Goal: Book appointment/travel/reservation

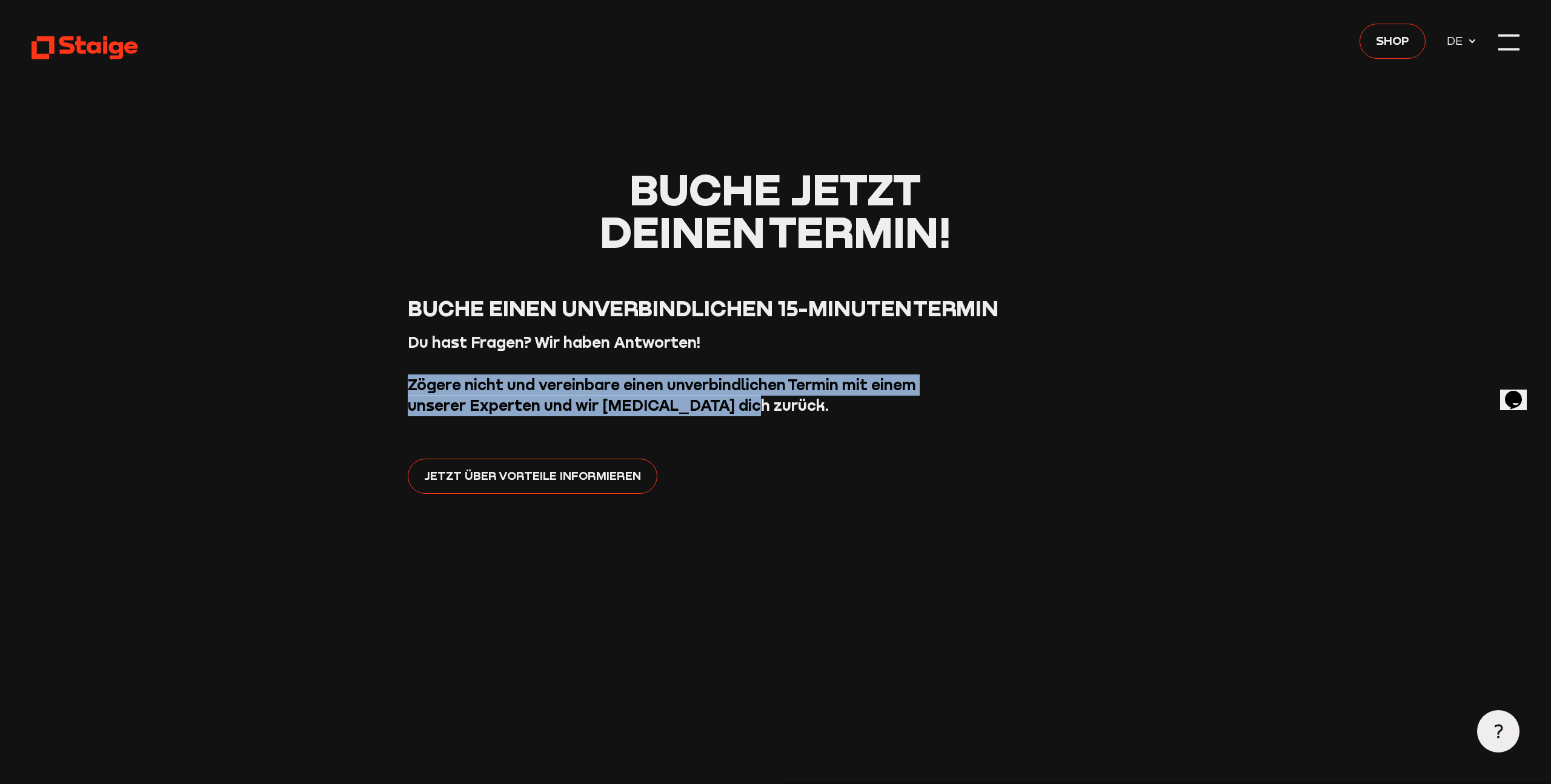
drag, startPoint x: 396, startPoint y: 392, endPoint x: 757, endPoint y: 421, distance: 362.2
click at [754, 421] on header "Buche jetzt deinen Termin! [PERSON_NAME] einen unverbindlichen 15-Minuten Termi…" at bounding box center [775, 739] width 1488 height 1478
click at [757, 421] on header "Buche jetzt deinen Termin! [PERSON_NAME] einen unverbindlichen 15-Minuten Termi…" at bounding box center [775, 739] width 1488 height 1478
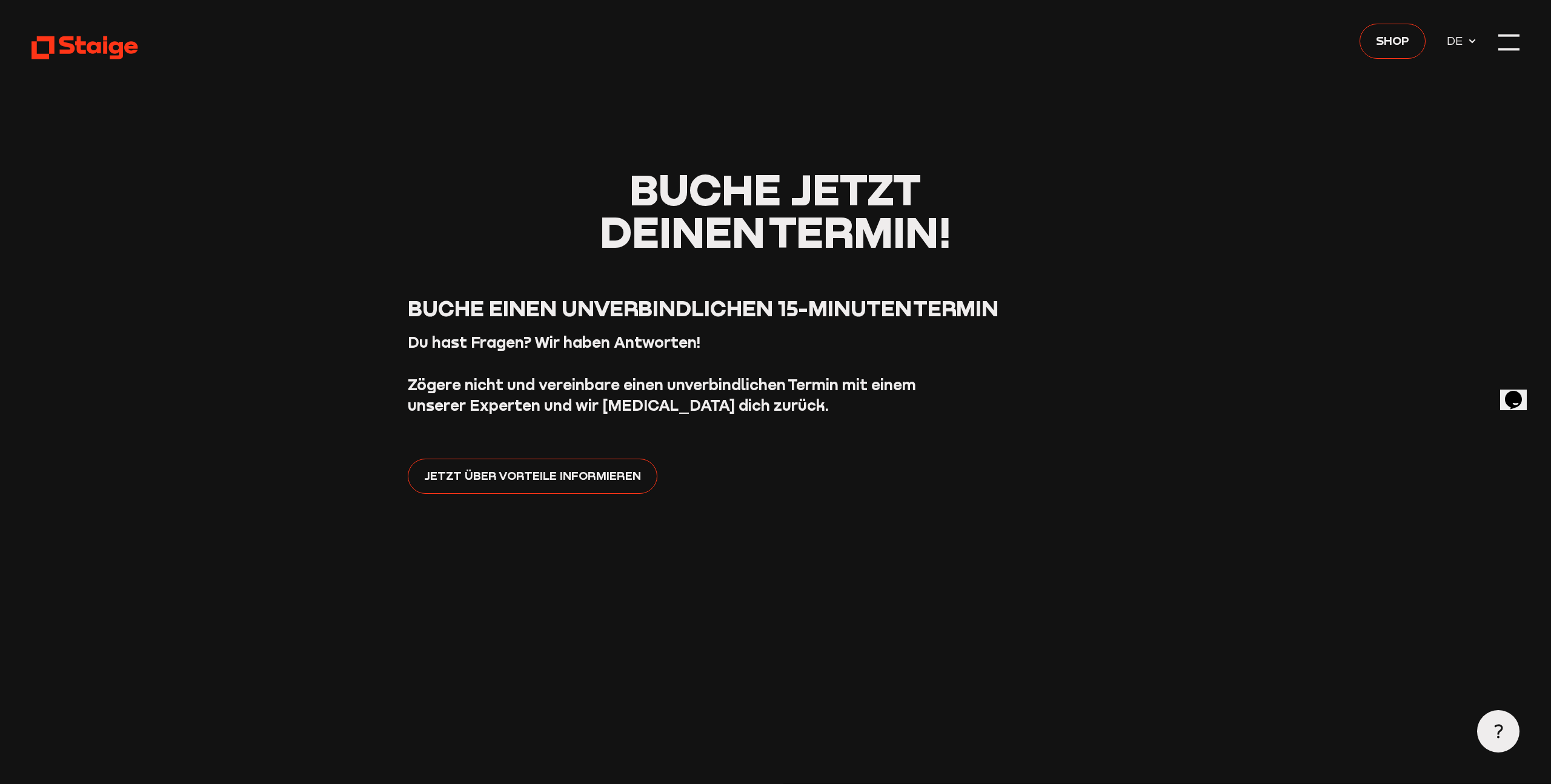
click at [533, 494] on div "Jetzt über Vorteile informieren" at bounding box center [776, 487] width 736 height 56
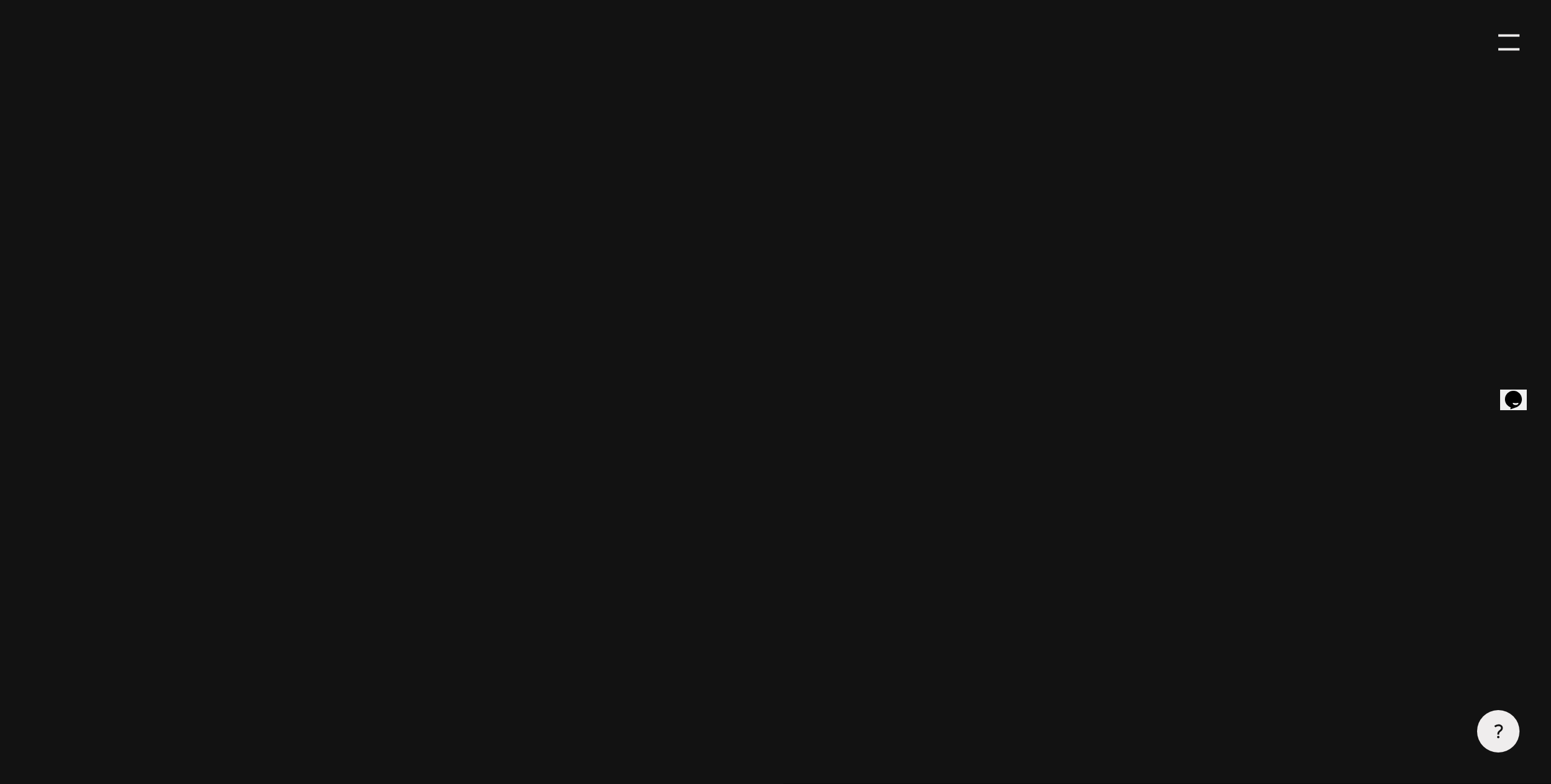
scroll to position [253, 0]
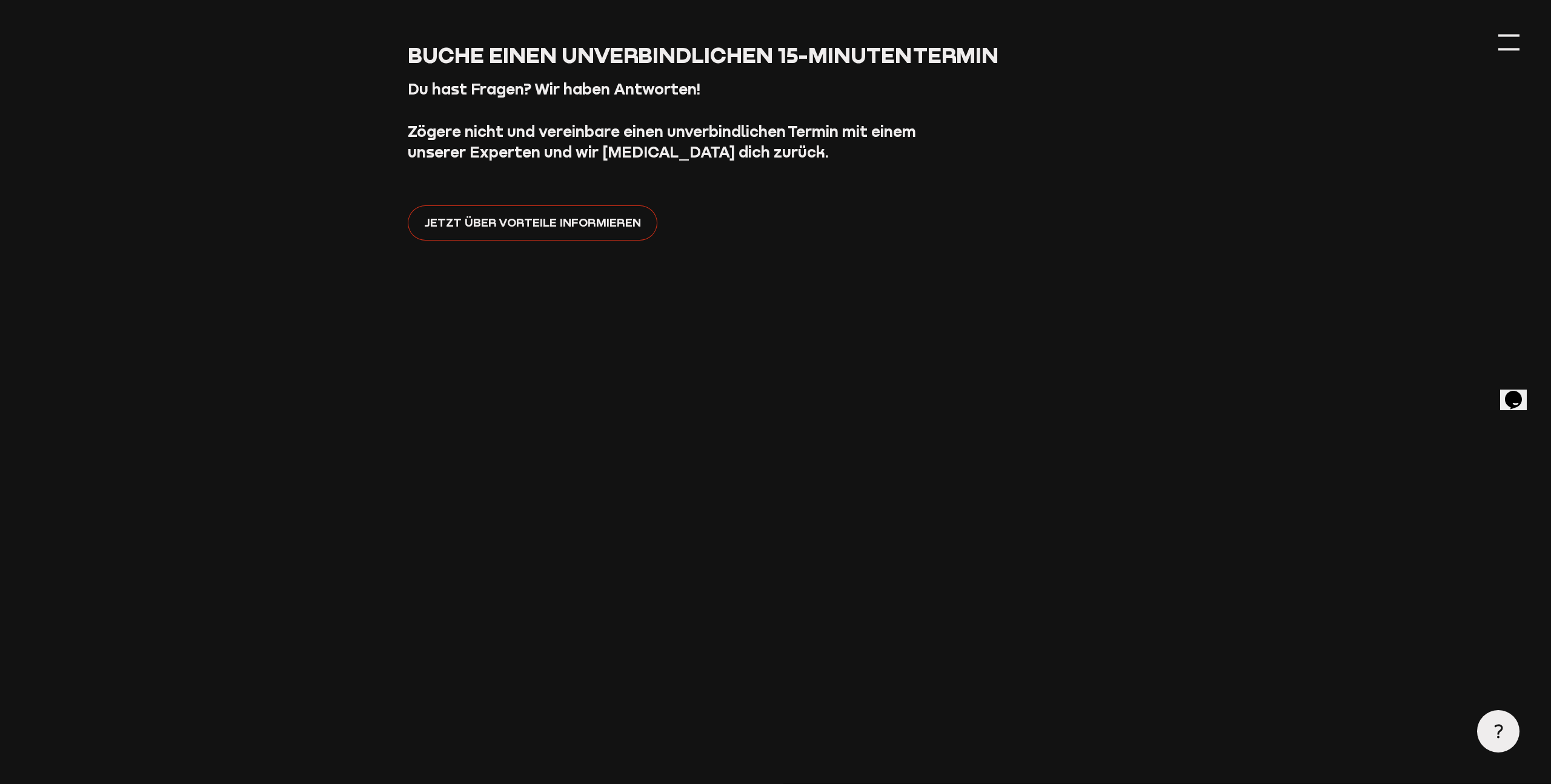
click at [576, 234] on link "Jetzt über Vorteile informieren" at bounding box center [533, 223] width 250 height 36
